Goal: Task Accomplishment & Management: Manage account settings

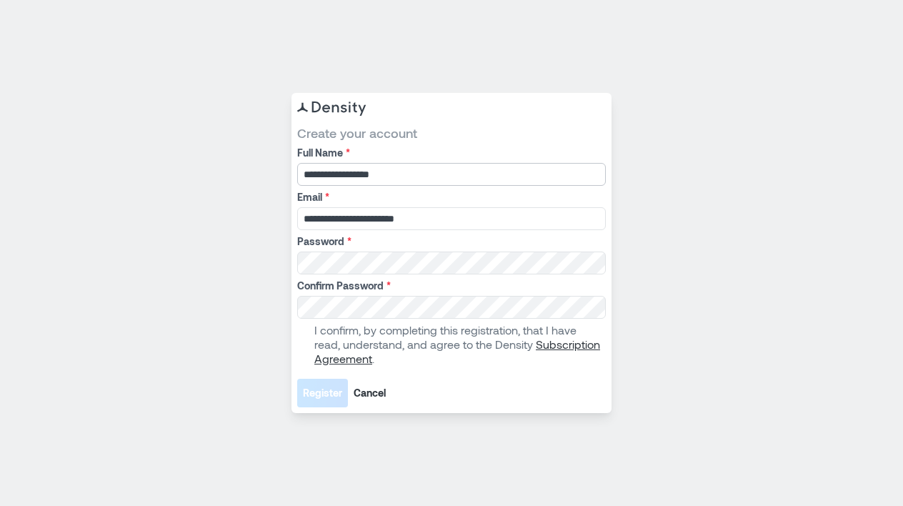
type input "**********"
click at [644, 336] on div "**********" at bounding box center [451, 253] width 903 height 506
click at [303, 341] on span at bounding box center [302, 344] width 11 height 11
click at [311, 391] on span "Register" at bounding box center [322, 393] width 39 height 14
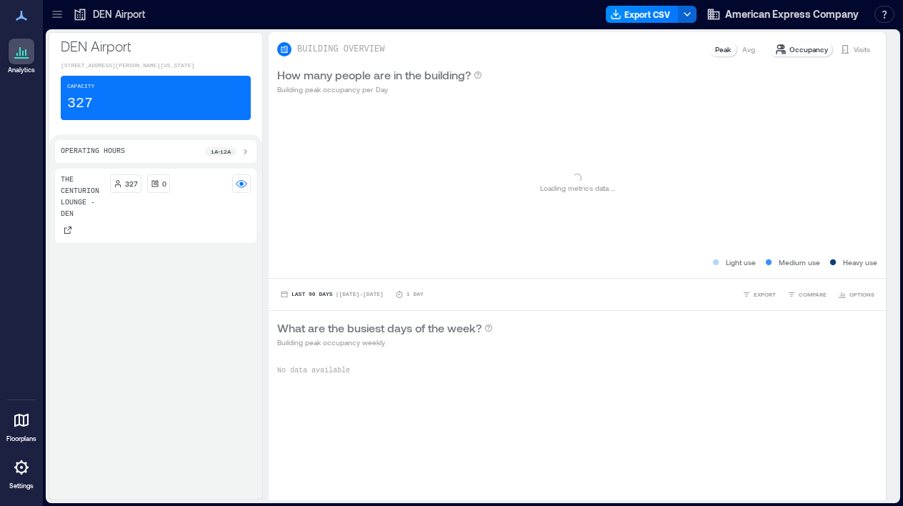
click at [24, 57] on icon at bounding box center [21, 57] width 14 height 1
click at [26, 421] on icon at bounding box center [21, 419] width 17 height 17
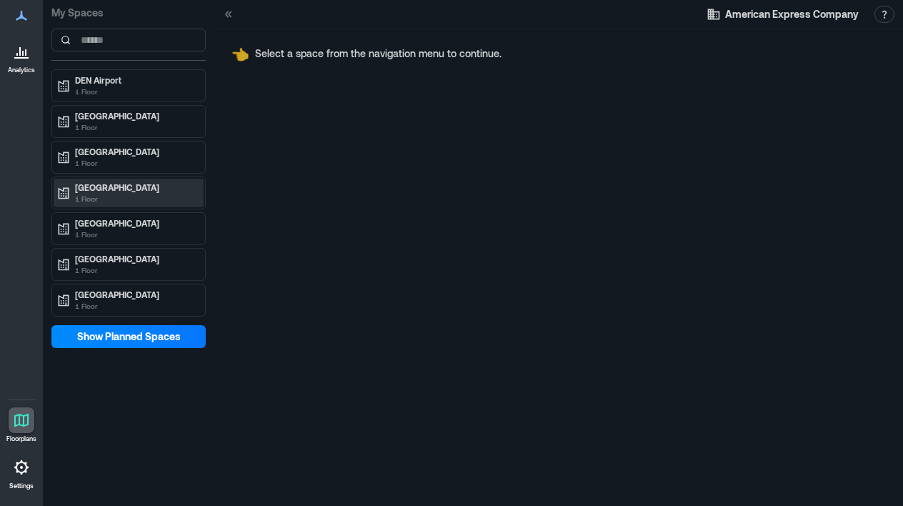
click at [112, 190] on p "JFK Airport" at bounding box center [135, 186] width 120 height 11
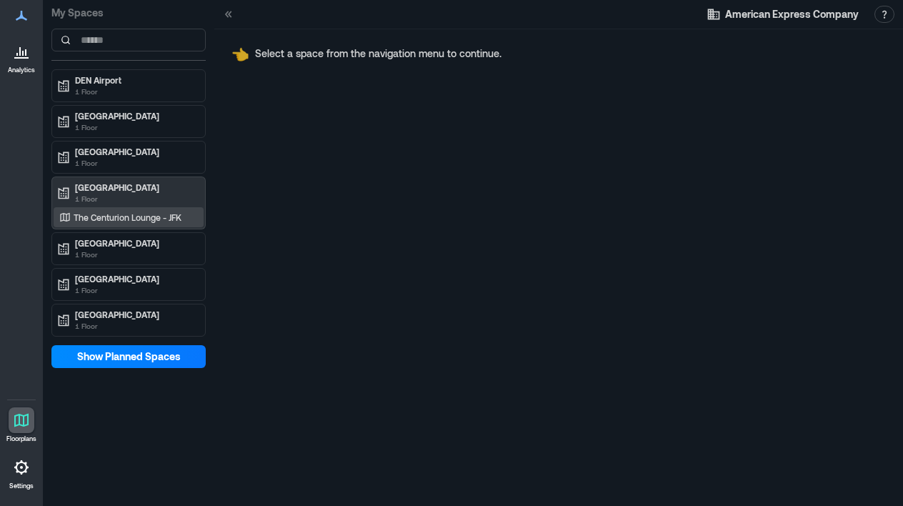
click at [122, 217] on p "The Centurion Lounge - JFK" at bounding box center [128, 216] width 108 height 11
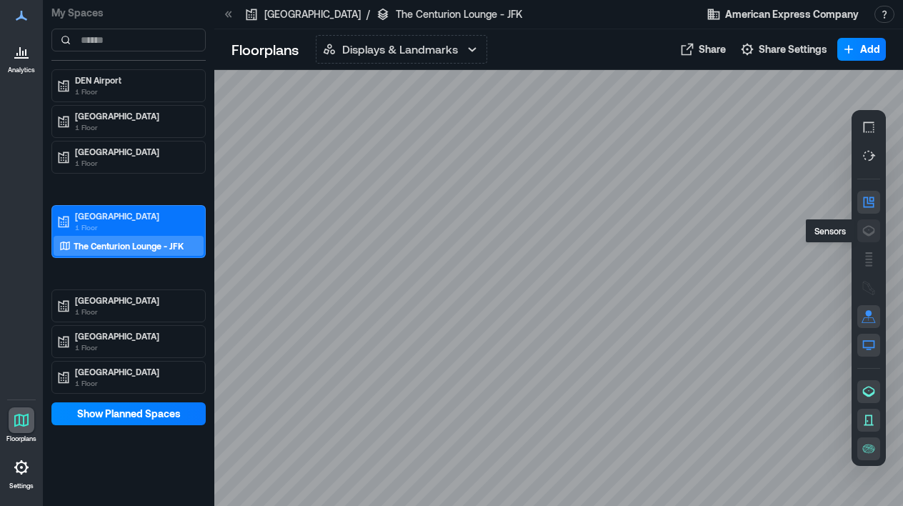
click at [871, 231] on icon "button" at bounding box center [868, 231] width 14 height 14
click at [21, 56] on icon at bounding box center [19, 51] width 1 height 9
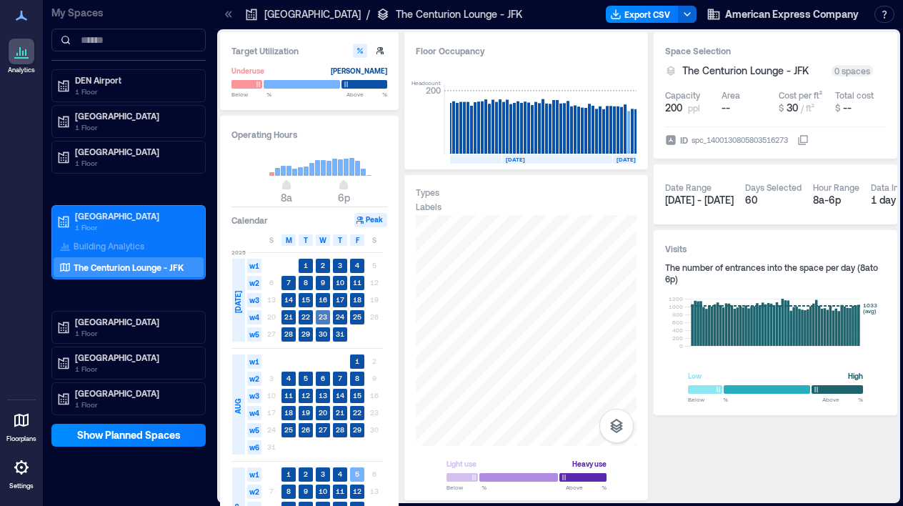
click at [325, 312] on rect at bounding box center [323, 317] width 14 height 14
